Goal: Communication & Community: Ask a question

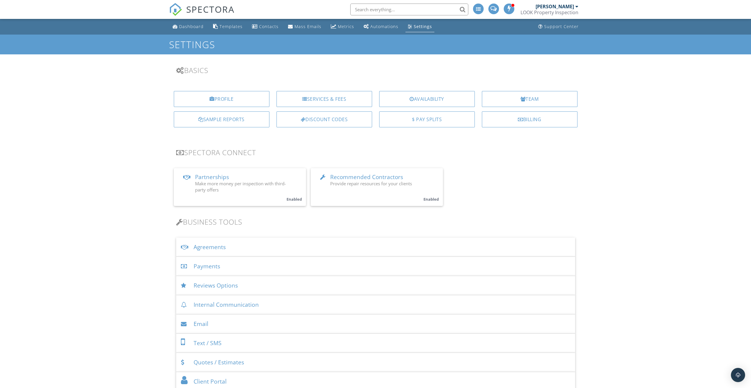
click at [215, 263] on div "Payments" at bounding box center [375, 265] width 399 height 19
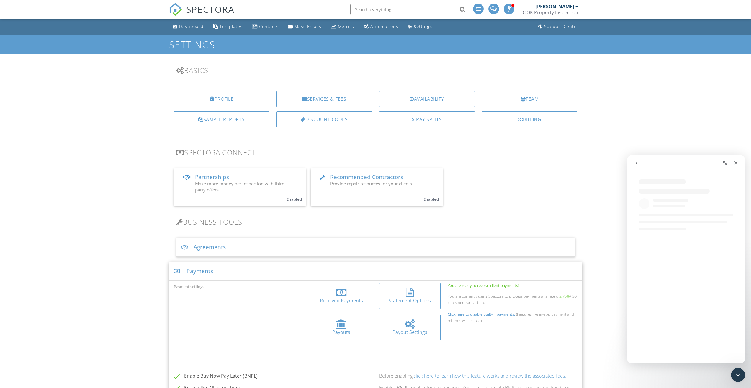
click at [736, 374] on icon "Close Intercom Messenger" at bounding box center [738, 374] width 7 height 7
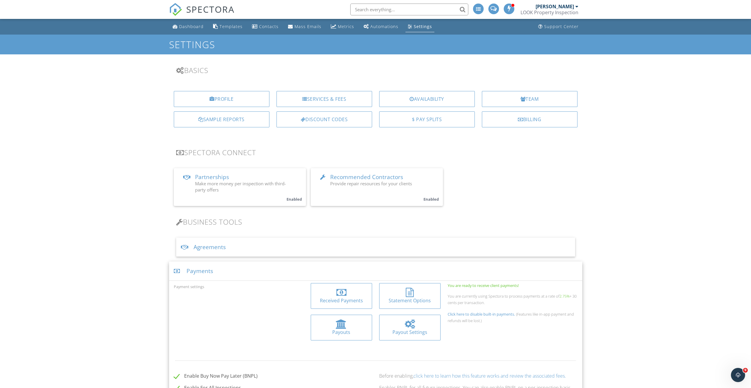
click at [736, 374] on icon "Open Intercom Messenger" at bounding box center [738, 375] width 10 height 10
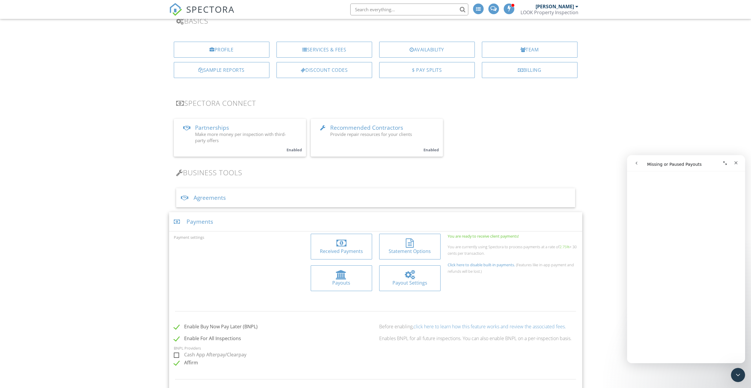
scroll to position [79, 0]
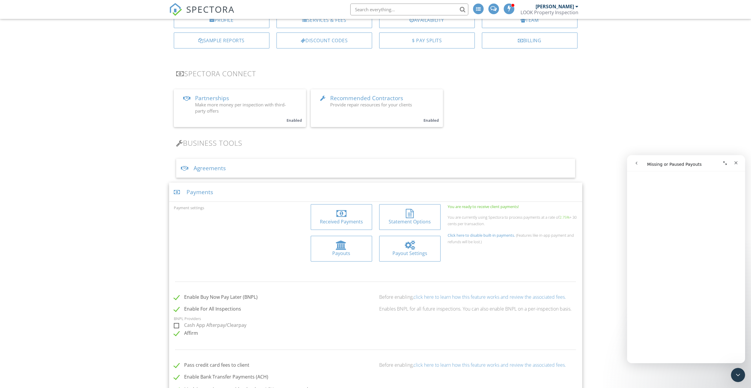
click at [409, 247] on div at bounding box center [410, 244] width 10 height 9
click at [215, 10] on span "SPECTORA" at bounding box center [210, 9] width 48 height 12
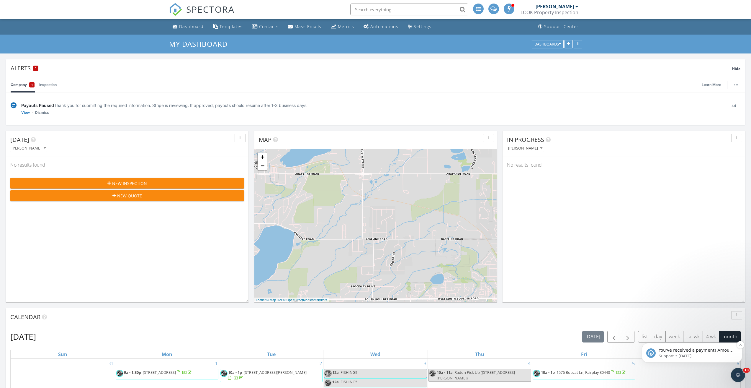
click at [700, 356] on p "Support • [DATE]" at bounding box center [697, 355] width 76 height 5
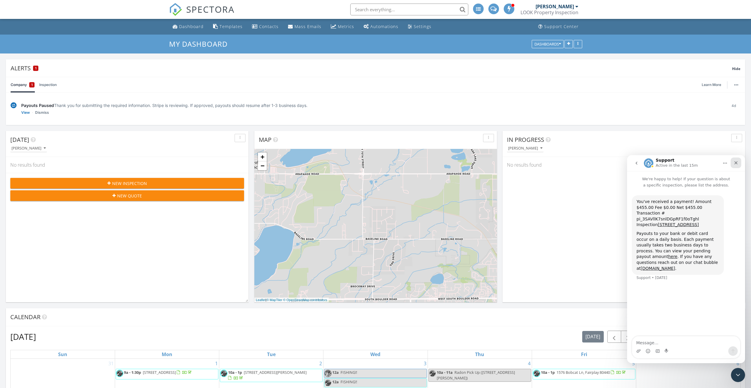
click at [737, 162] on icon "Close" at bounding box center [736, 162] width 3 height 3
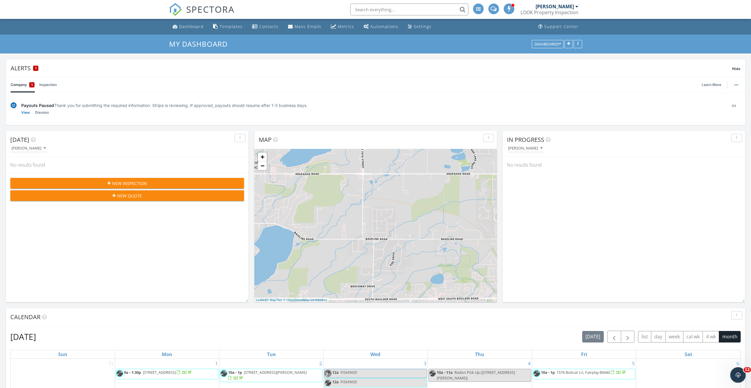
click at [740, 374] on icon "Open Intercom Messenger" at bounding box center [738, 374] width 10 height 10
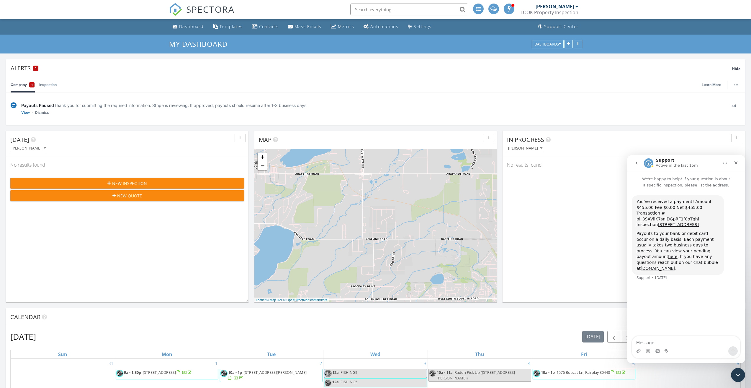
click at [638, 166] on button "go back" at bounding box center [636, 162] width 11 height 11
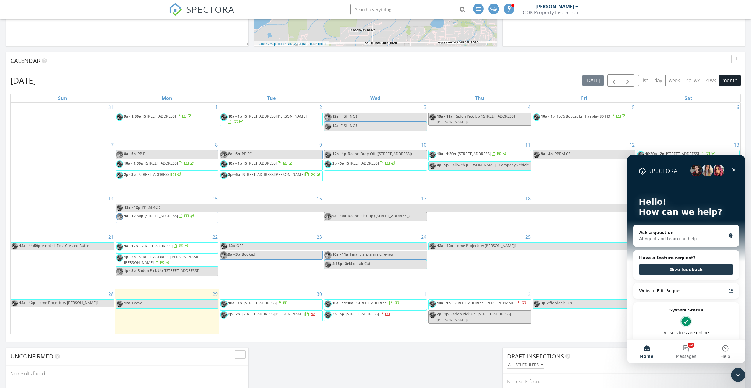
scroll to position [334, 0]
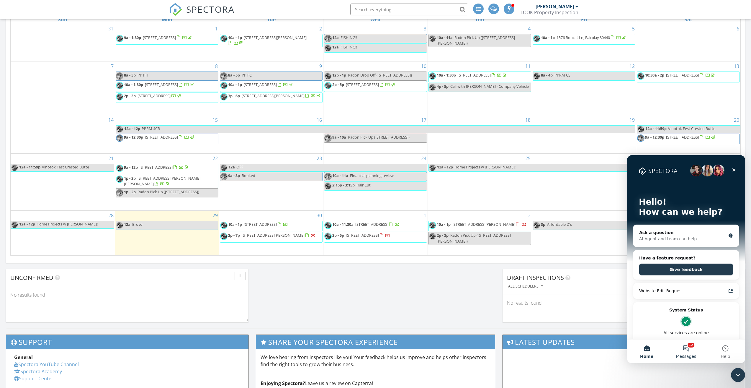
click at [689, 344] on button "12 Messages" at bounding box center [685, 351] width 39 height 24
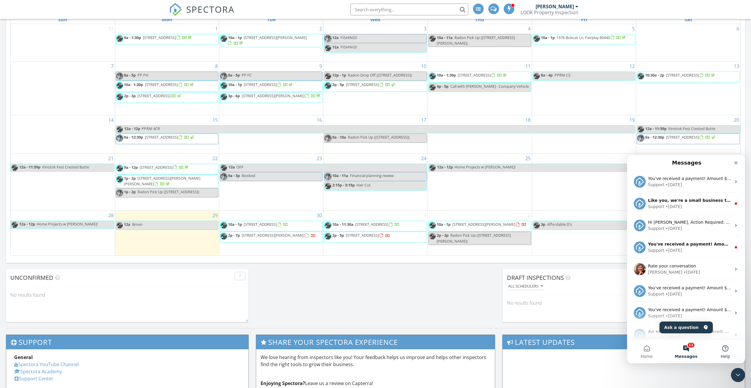
click at [725, 346] on button "Help" at bounding box center [725, 351] width 39 height 24
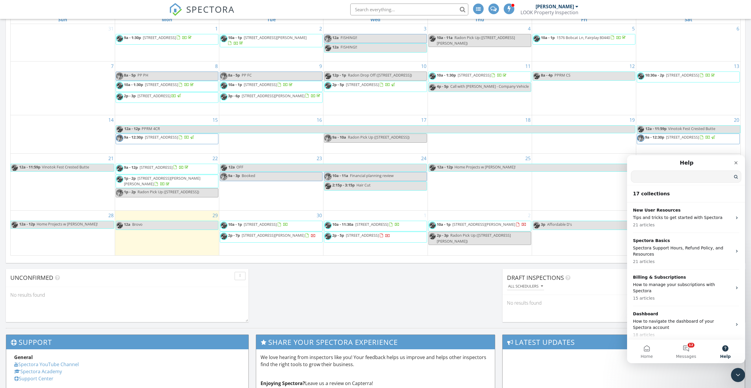
click at [669, 175] on input "Search for help" at bounding box center [686, 177] width 110 height 12
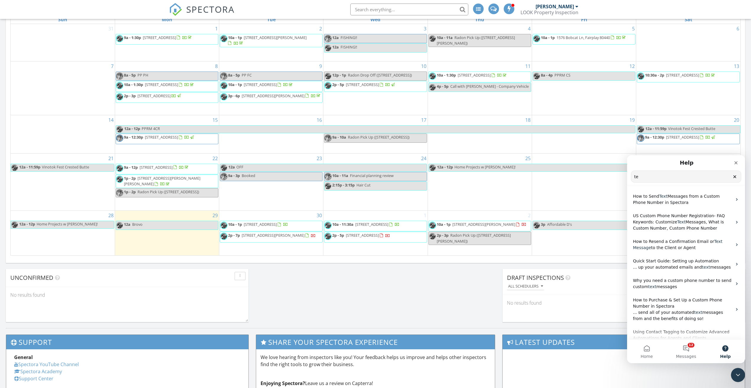
type input "t"
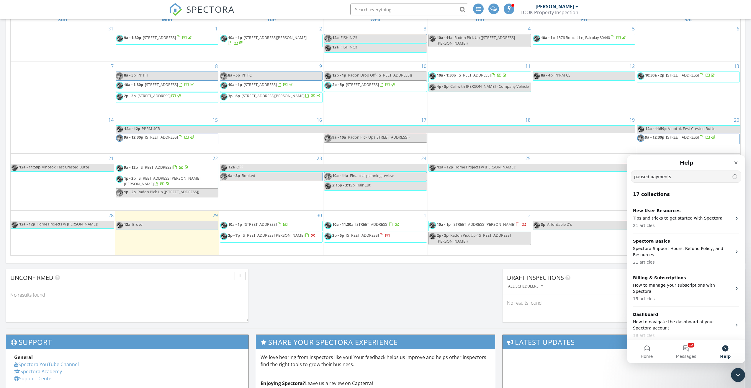
type input "paused payments"
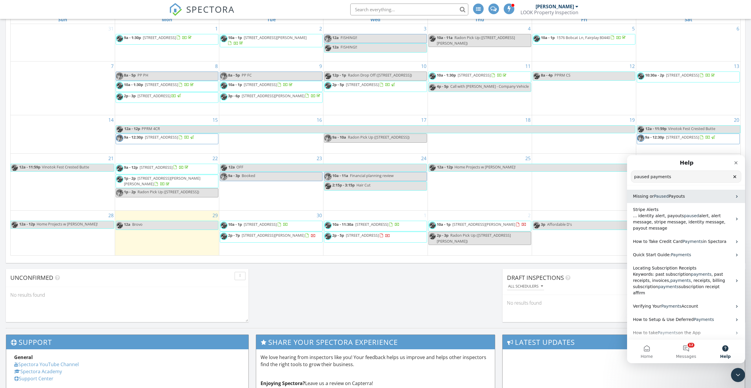
click at [671, 198] on span "Payouts" at bounding box center [677, 196] width 16 height 5
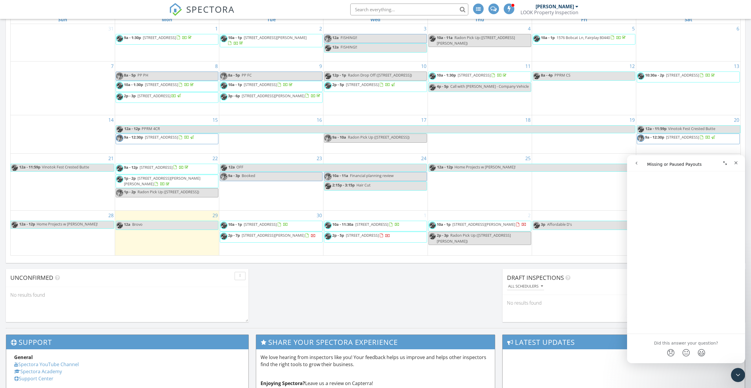
scroll to position [1289, 0]
click at [683, 339] on span "😐" at bounding box center [687, 347] width 12 height 16
click at [685, 361] on link "Open in help center" at bounding box center [686, 363] width 47 height 5
click at [636, 164] on icon "go back" at bounding box center [636, 163] width 5 height 5
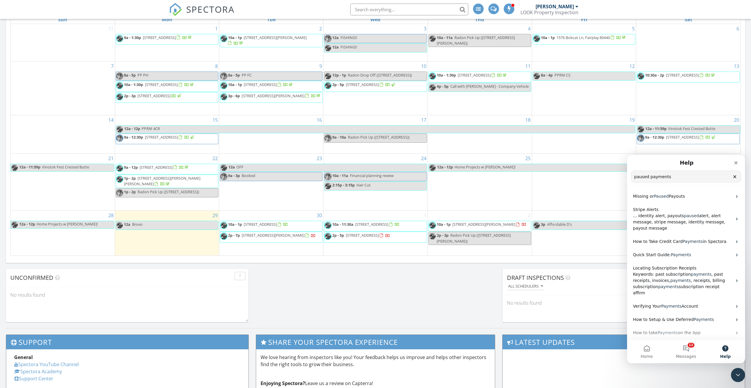
click at [726, 347] on button "Help" at bounding box center [725, 351] width 39 height 24
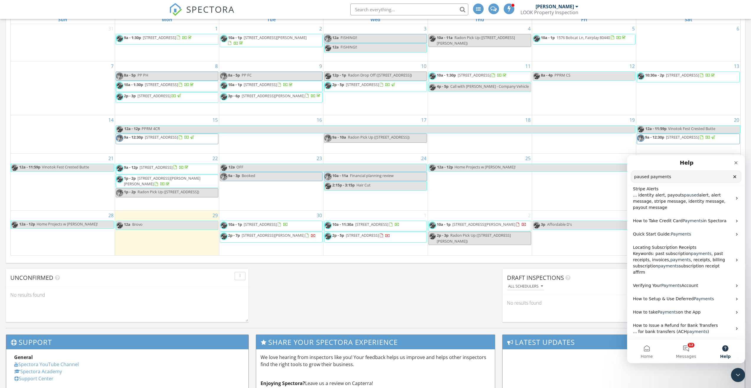
scroll to position [0, 0]
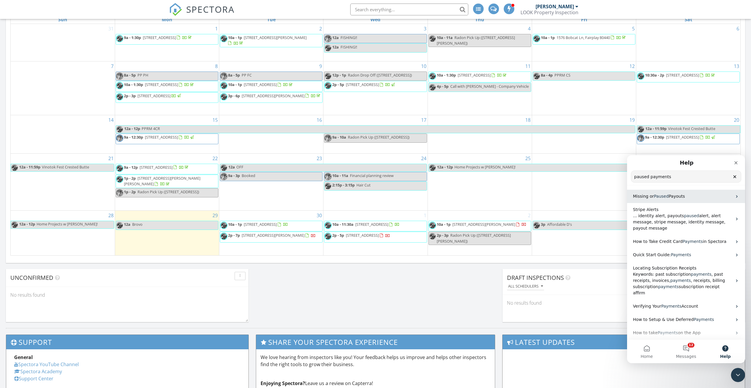
click at [669, 197] on span "Payouts" at bounding box center [677, 196] width 16 height 5
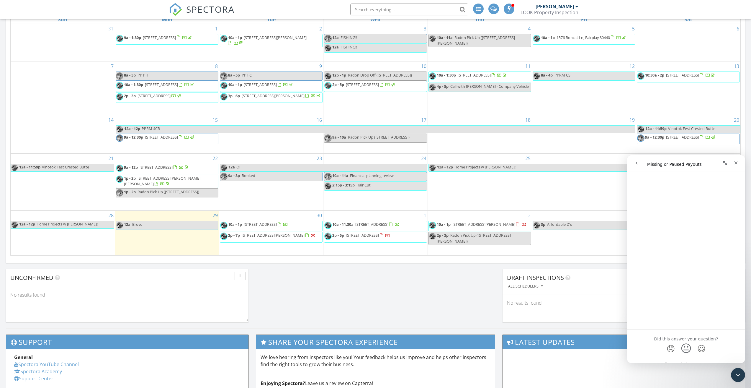
scroll to position [1289, 0]
click at [637, 161] on icon "go back" at bounding box center [636, 163] width 5 height 5
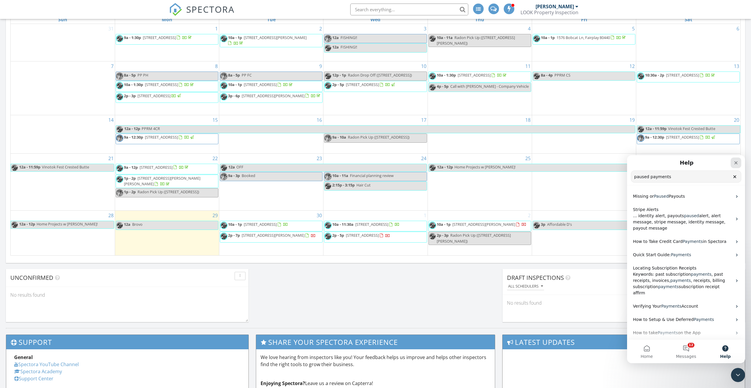
click at [736, 161] on icon "Close" at bounding box center [736, 162] width 5 height 5
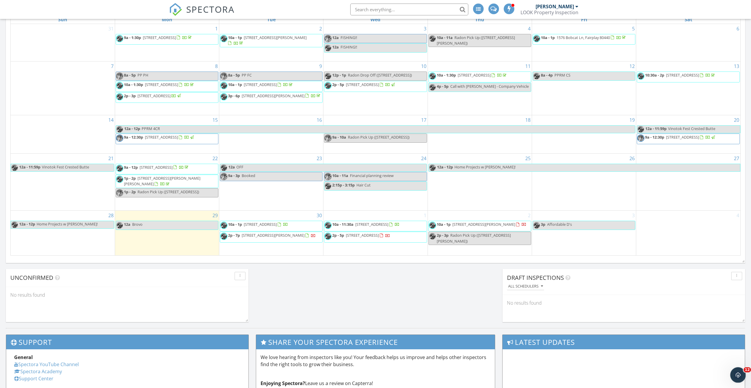
click at [737, 372] on icon "Open Intercom Messenger" at bounding box center [738, 374] width 10 height 10
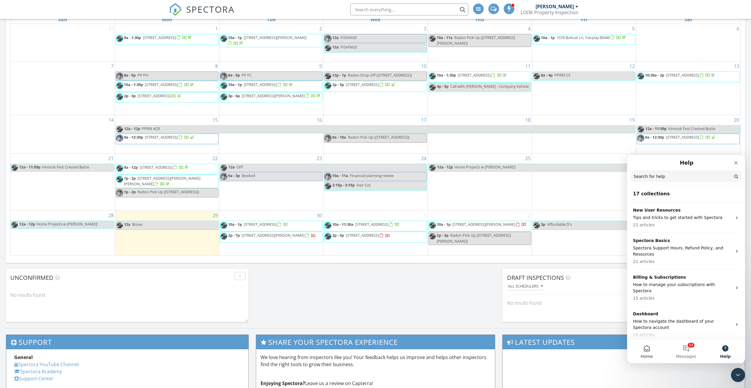
click at [651, 349] on button "Home" at bounding box center [646, 351] width 39 height 24
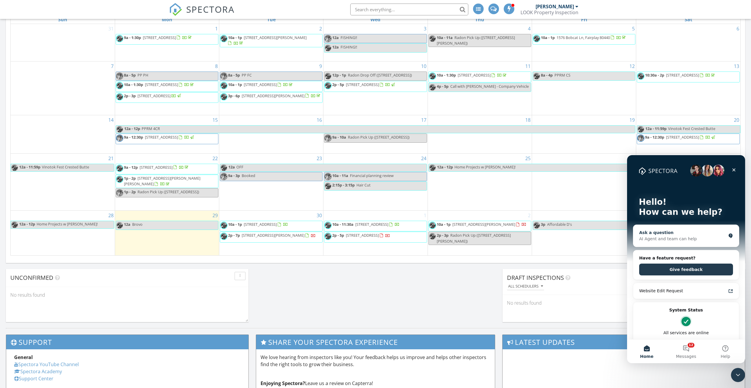
click at [678, 236] on div "AI Agent and team can help" at bounding box center [682, 239] width 87 height 6
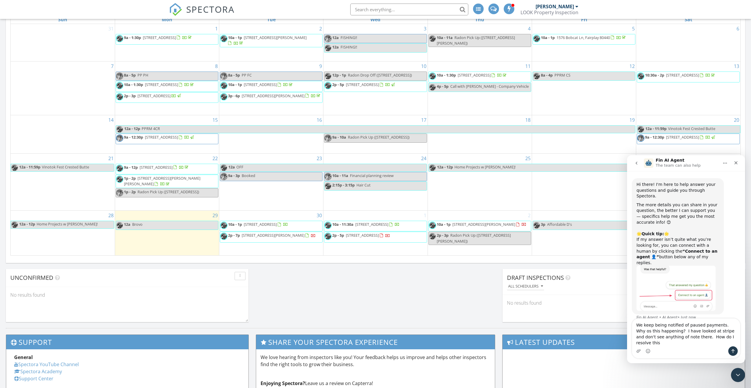
type textarea "We keep being notified of paused payments. Why os this happening? I have looked…"
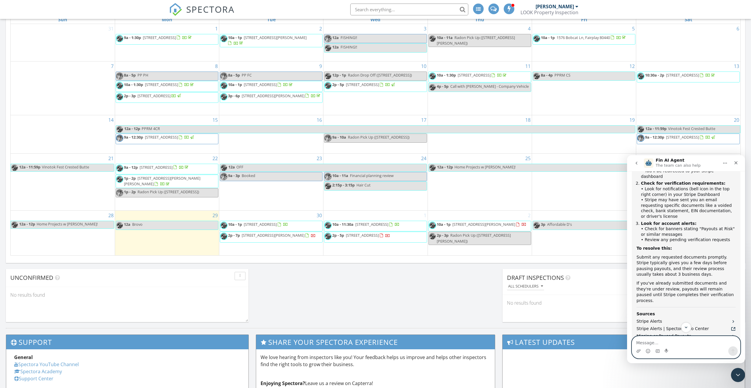
scroll to position [302, 0]
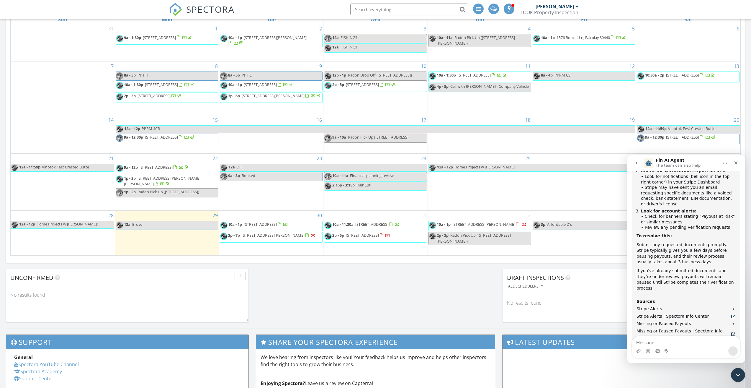
click at [707, 383] on button "Connect to an agent 👤" at bounding box center [709, 389] width 58 height 12
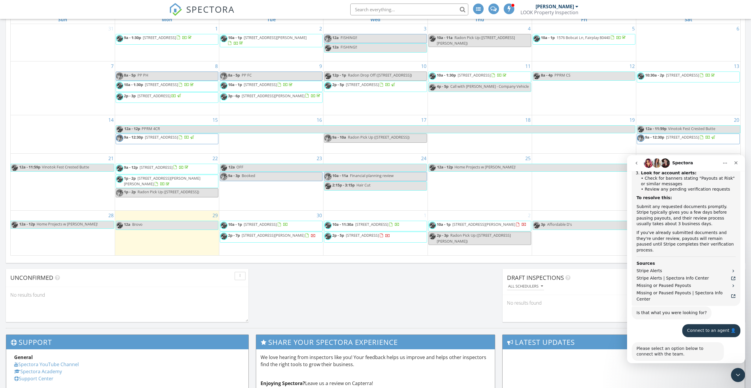
click at [659, 342] on div "Hi there! I'm here to help answer your questions and guide you through Spectora…" at bounding box center [686, 135] width 118 height 608
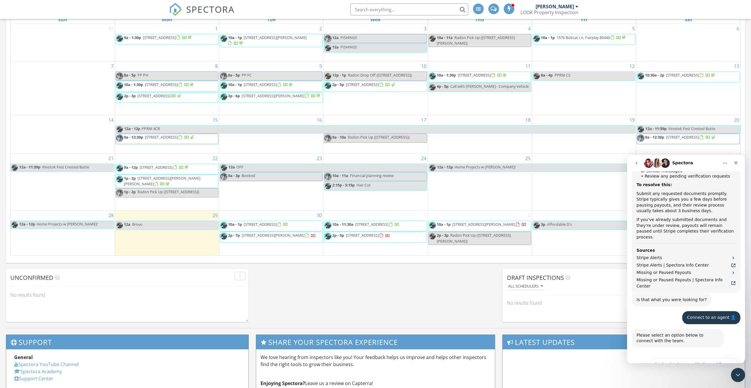
click at [684, 387] on button "I have questions about something else" at bounding box center [693, 394] width 89 height 12
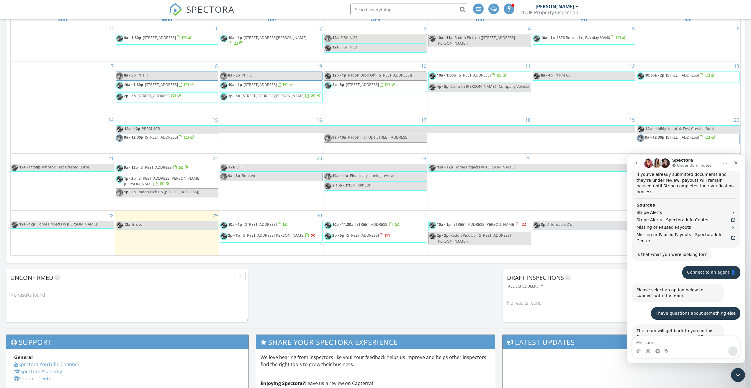
scroll to position [419, 0]
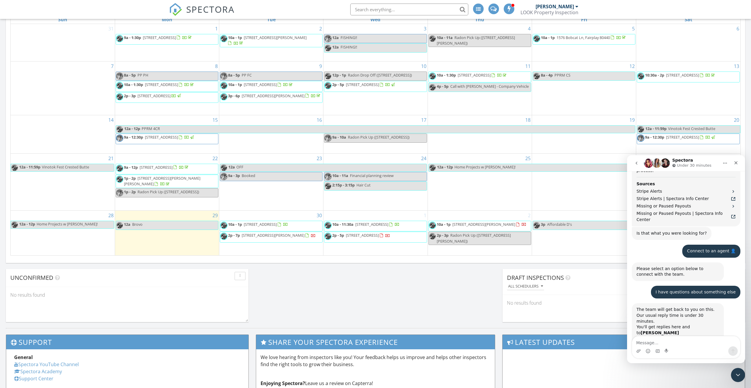
click at [658, 339] on textarea "Message…" at bounding box center [686, 341] width 108 height 10
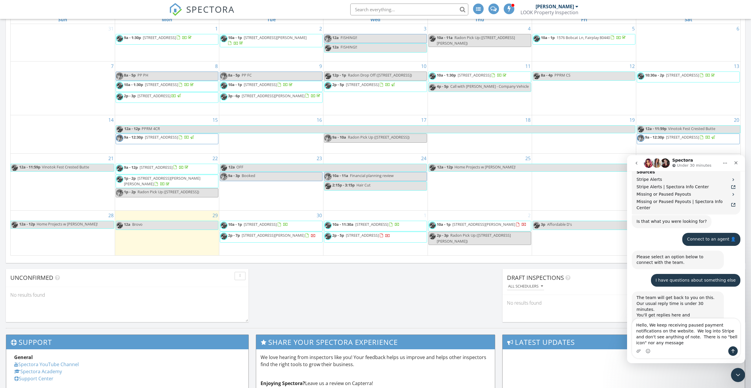
scroll to position [437, 0]
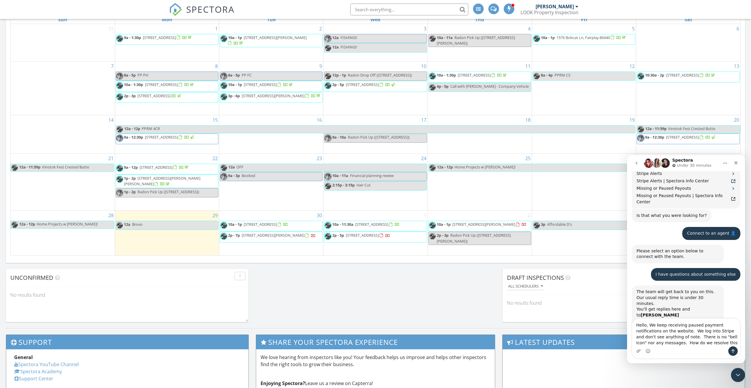
type textarea "Hello, We keep receiving paused payment notifications on the website. We log in…"
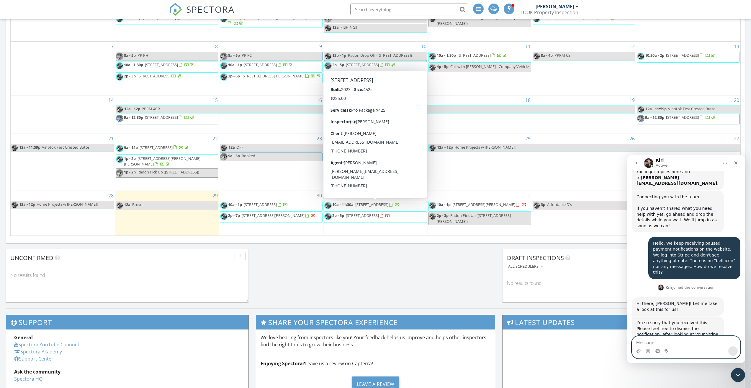
scroll to position [552, 0]
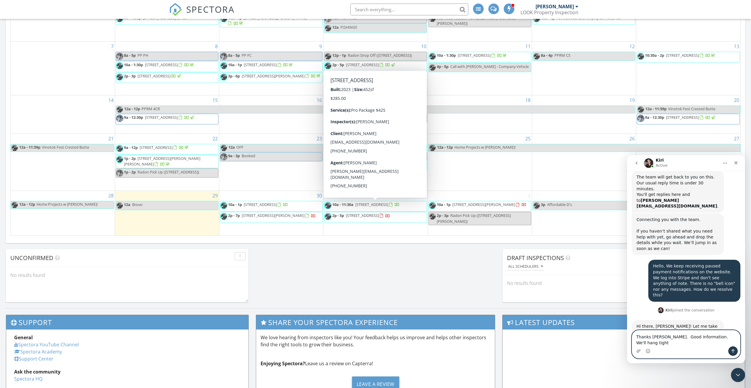
type textarea "Thanks [PERSON_NAME]. Good information. We'll hang tight."
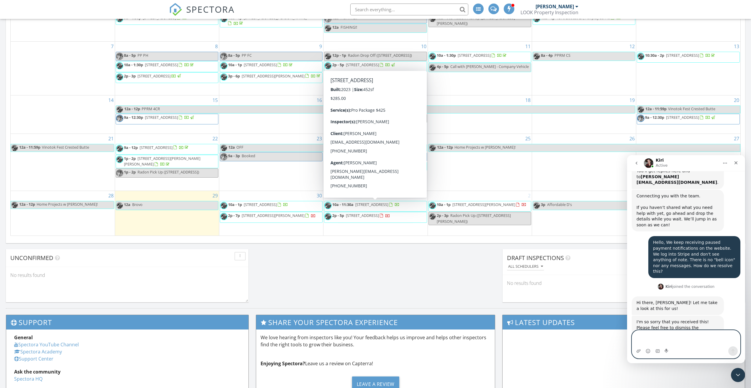
scroll to position [581, 0]
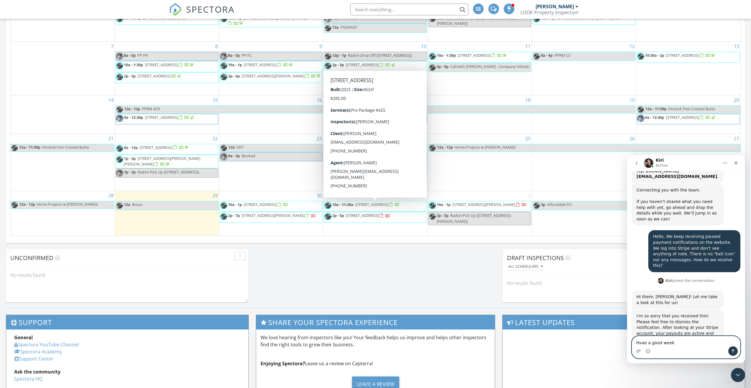
type textarea "Hvae a good week."
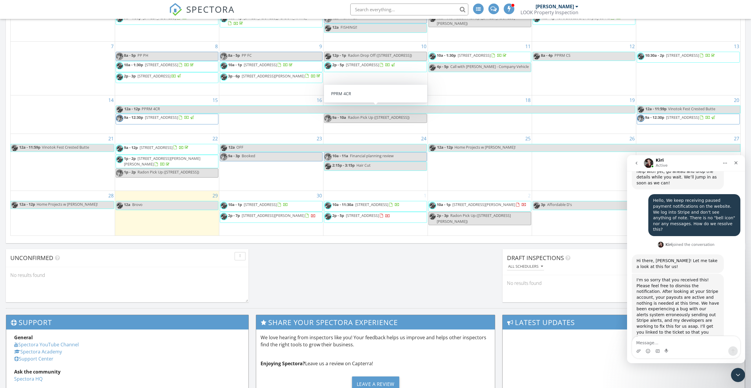
scroll to position [635, 0]
